Goal: Information Seeking & Learning: Learn about a topic

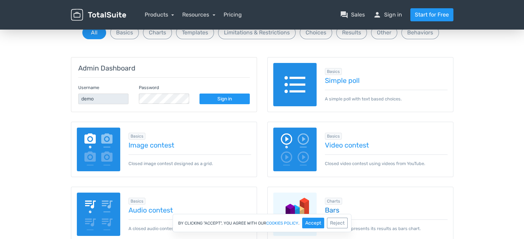
scroll to position [73, 0]
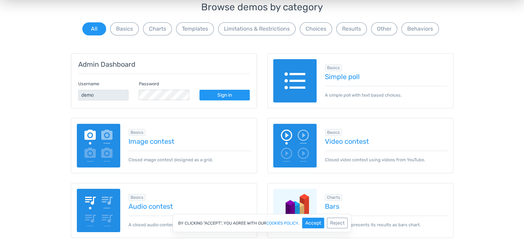
click at [335, 71] on span "Basics" at bounding box center [333, 67] width 17 height 7
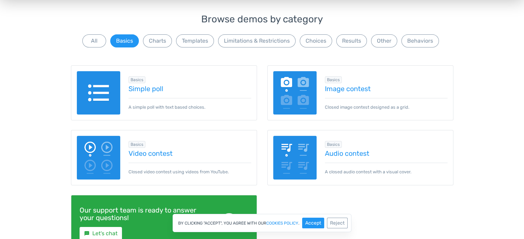
scroll to position [38, 0]
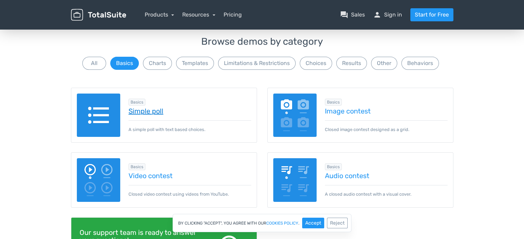
click at [146, 114] on link "Simple poll" at bounding box center [189, 111] width 123 height 8
click at [158, 63] on button "Charts" at bounding box center [157, 63] width 29 height 13
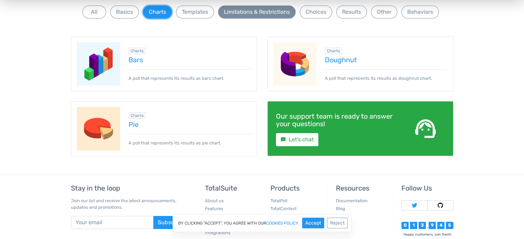
scroll to position [4, 0]
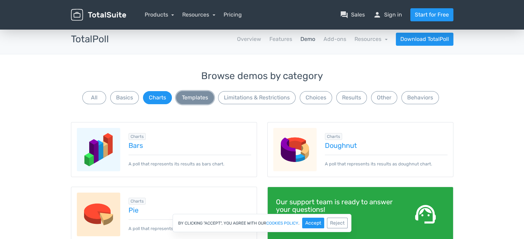
click at [212, 99] on button "Templates" at bounding box center [195, 97] width 38 height 13
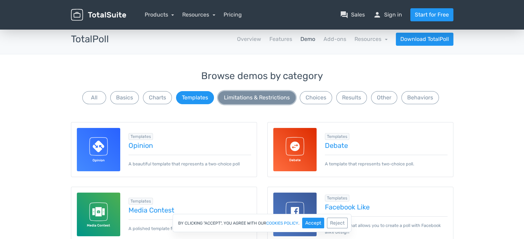
click at [253, 102] on button "Limitations & Restrictions" at bounding box center [256, 97] width 77 height 13
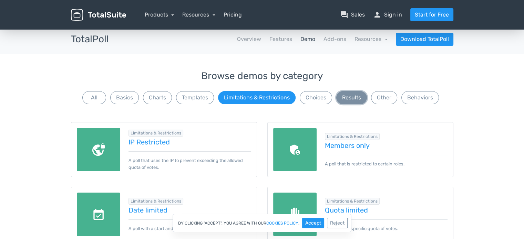
click at [352, 100] on button "Results" at bounding box center [351, 97] width 31 height 13
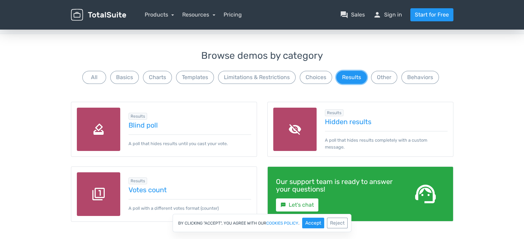
scroll to position [73, 0]
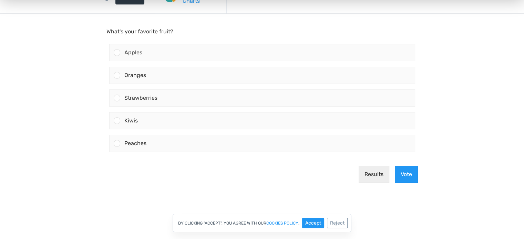
scroll to position [69, 0]
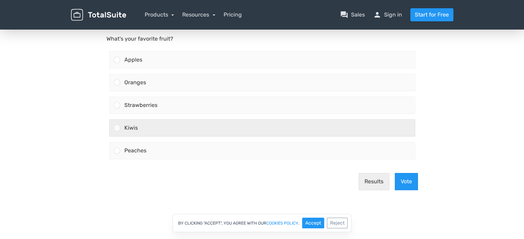
click at [193, 126] on div "Kiwis" at bounding box center [267, 128] width 294 height 17
click at [117, 128] on input "Kiwis" at bounding box center [117, 128] width 0 height 0
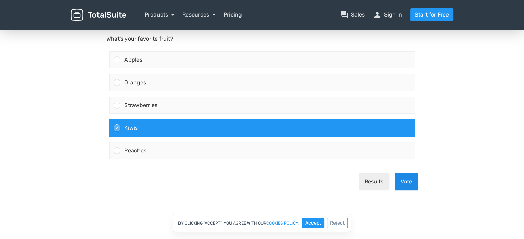
click at [403, 181] on button "Vote" at bounding box center [406, 181] width 23 height 17
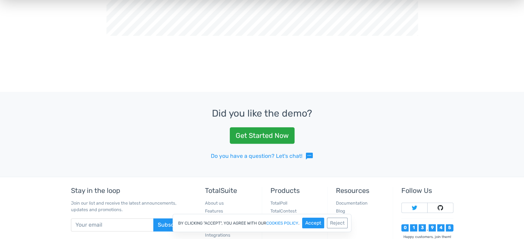
scroll to position [77, 0]
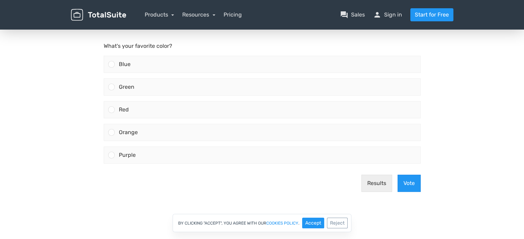
scroll to position [69, 0]
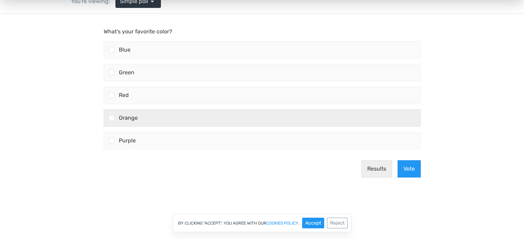
click at [262, 108] on label "Orange" at bounding box center [262, 118] width 322 height 23
click at [111, 118] on input "Orange" at bounding box center [111, 118] width 0 height 0
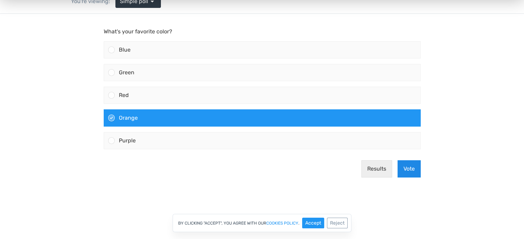
click at [411, 169] on button "Vote" at bounding box center [408, 169] width 23 height 17
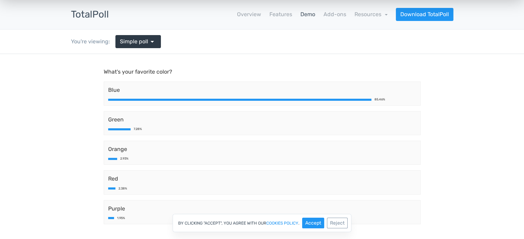
scroll to position [0, 0]
